Goal: Information Seeking & Learning: Learn about a topic

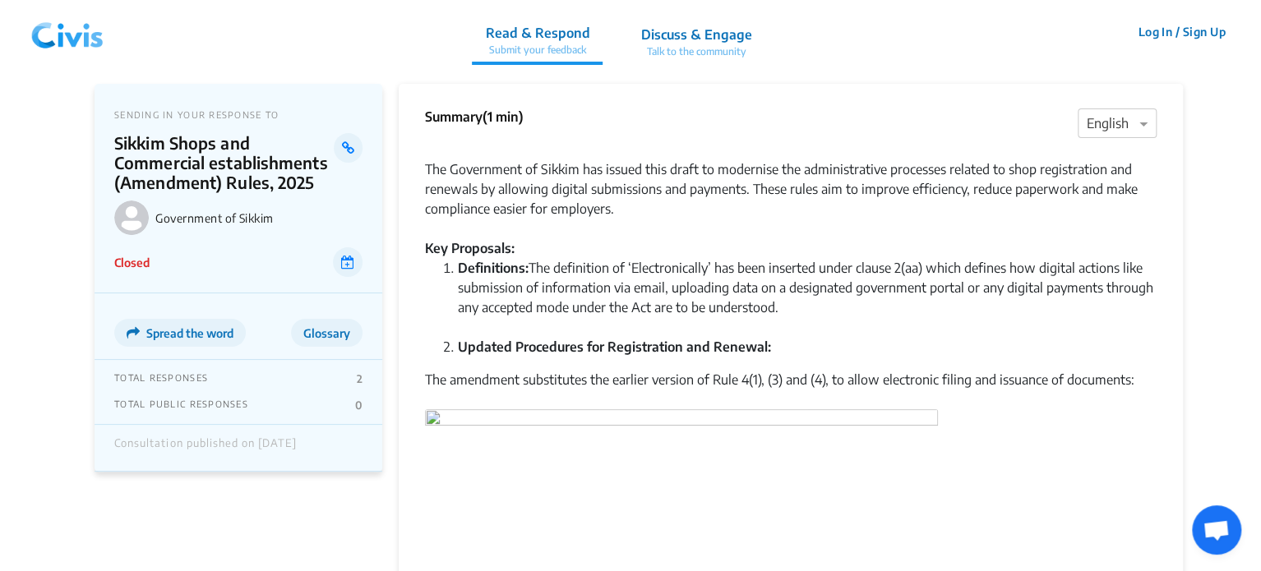
click at [63, 35] on img at bounding box center [67, 31] width 85 height 49
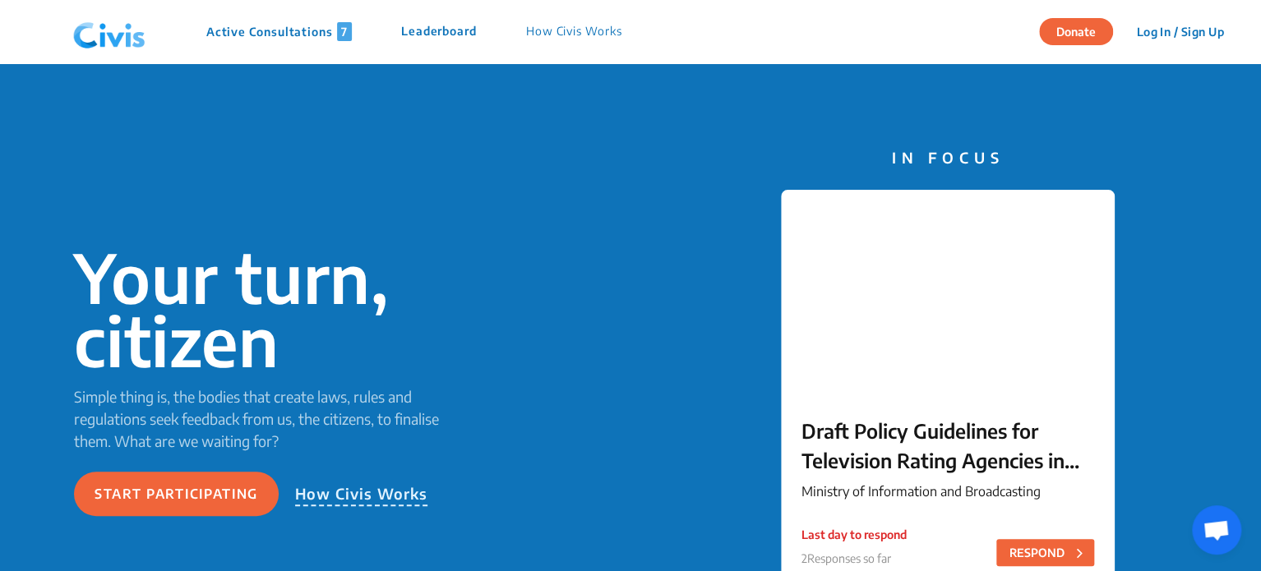
click at [313, 40] on p "Active Consultations 7" at bounding box center [278, 31] width 145 height 19
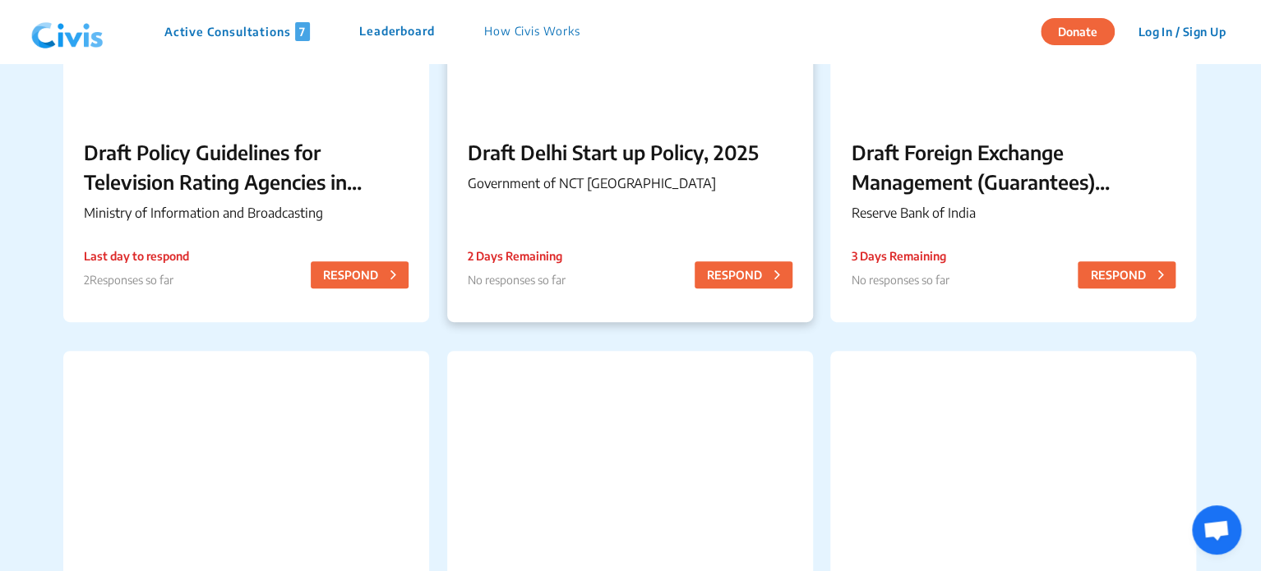
scroll to position [312, 0]
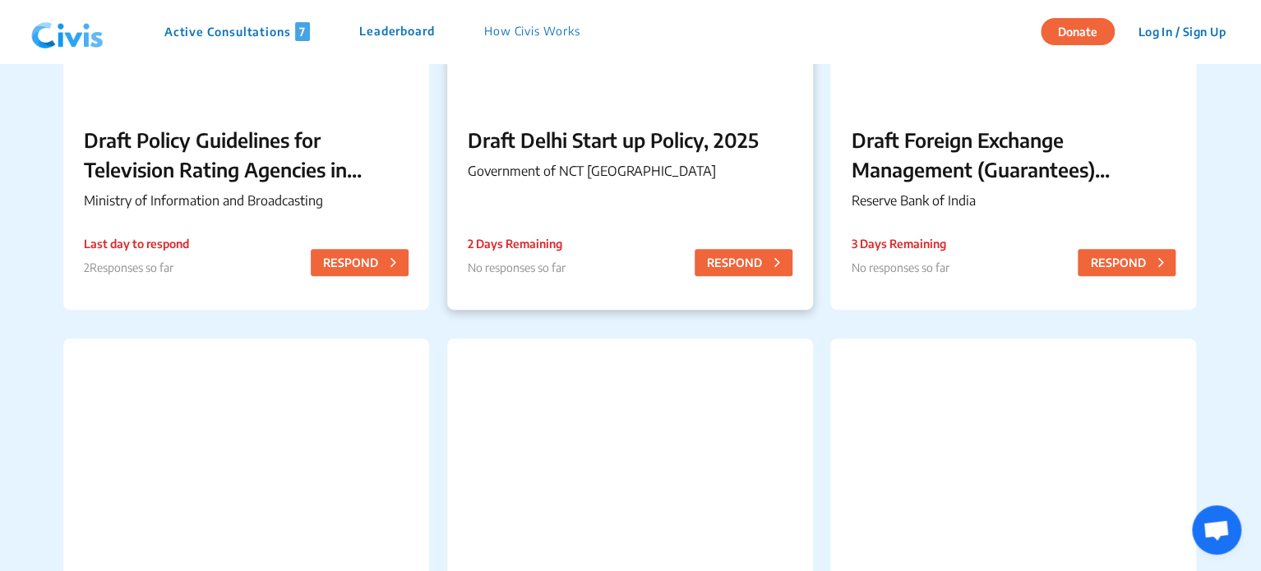
click at [572, 155] on div "Draft Delhi Start up Policy, 2025 Government of NCT [GEOGRAPHIC_DATA] 2 Days Re…" at bounding box center [630, 156] width 366 height 104
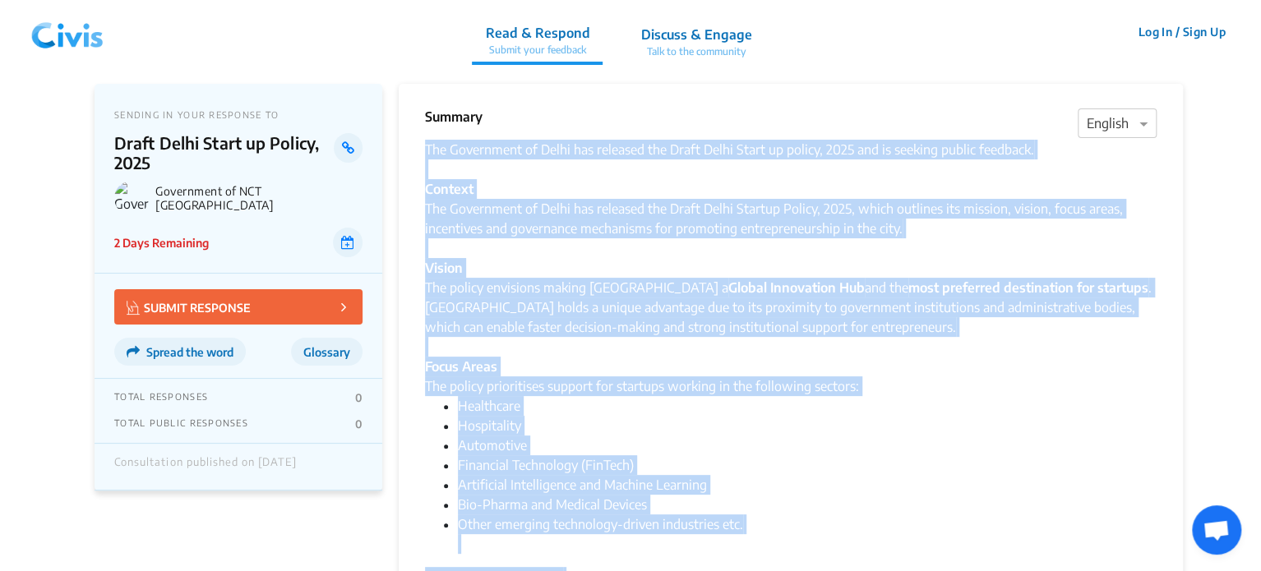
drag, startPoint x: 774, startPoint y: 409, endPoint x: 424, endPoint y: 153, distance: 433.4
copy div "Lor Ipsumdolor si Ametc adi elitsedd eiu Tempo Incid Utlab et dolore, 6064 mag …"
click at [605, 341] on div "The policy envisions making [GEOGRAPHIC_DATA] a Global Innovation Hub and the m…" at bounding box center [791, 317] width 732 height 79
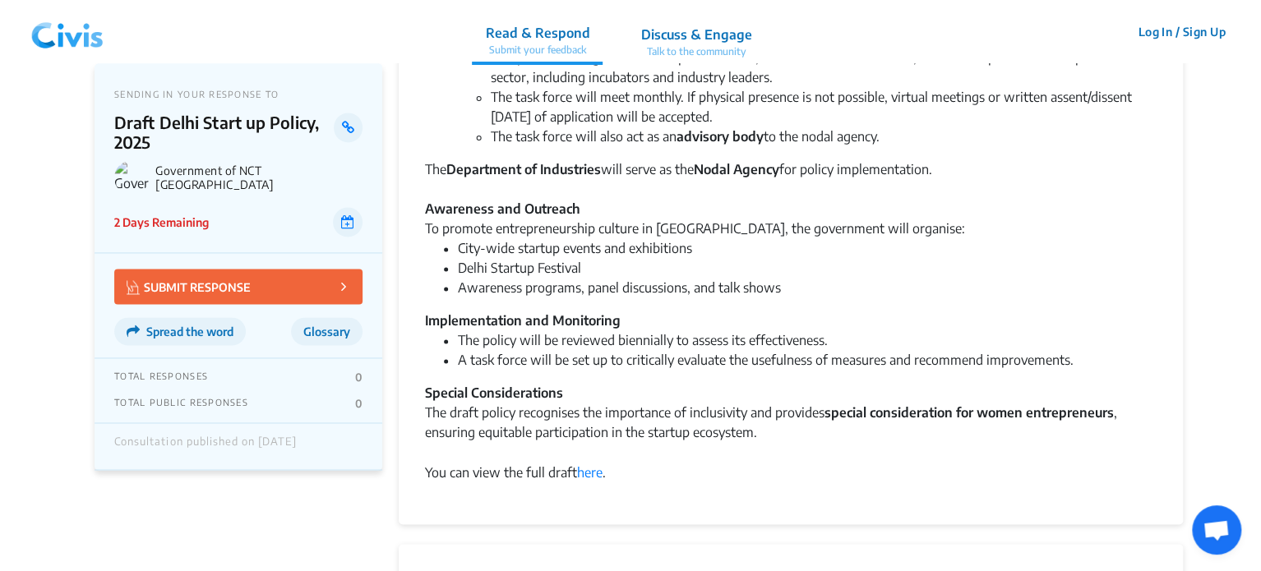
scroll to position [1102, 0]
